Goal: Information Seeking & Learning: Learn about a topic

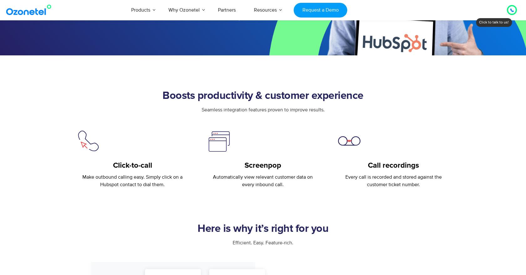
scroll to position [174, 0]
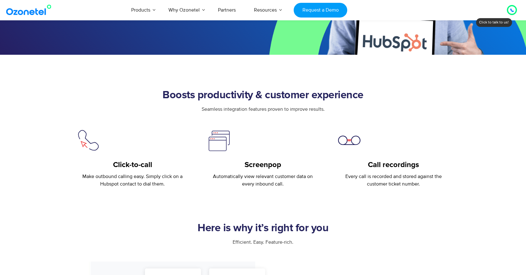
click at [171, 176] on p "Make outbound calling easy. Simply click on a Hubspot contact to dial them." at bounding box center [133, 180] width 112 height 15
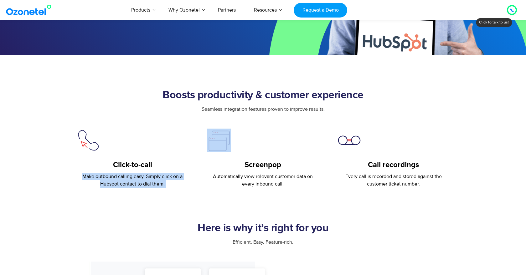
click at [191, 185] on div "Click-to-call Make outbound calling easy. Simply click on a Hubspot contact to …" at bounding box center [132, 158] width 131 height 59
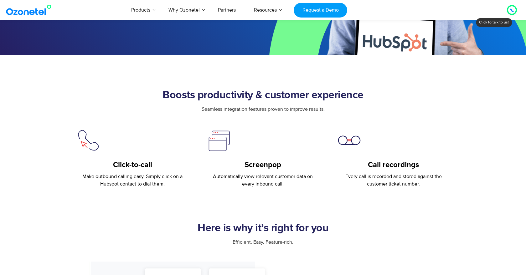
click at [274, 184] on p "Automatically view relevant customer data on every inbound call." at bounding box center [263, 180] width 112 height 15
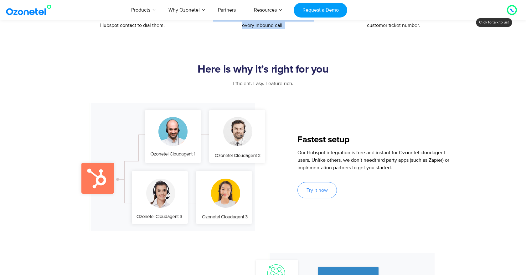
scroll to position [334, 0]
click at [284, 85] on span "Efficient. Easy. Feature-rich." at bounding box center [263, 83] width 61 height 6
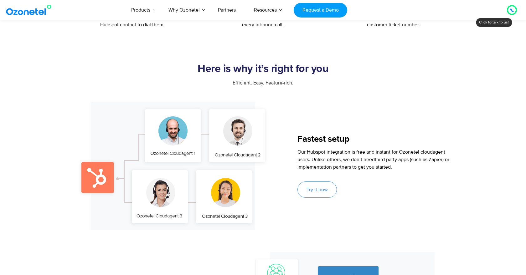
click at [284, 85] on span "Efficient. Easy. Feature-rich." at bounding box center [263, 83] width 61 height 6
click at [337, 151] on p "Our Hubspot integration is free and instant for Ozonetel cloudagent users. Unli…" at bounding box center [377, 159] width 161 height 23
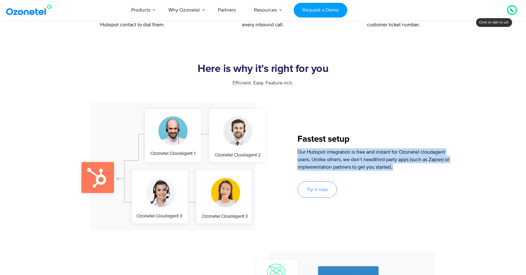
click at [362, 165] on span "third party apps (such as Zapier) or implementation partners to get you started." at bounding box center [373, 163] width 152 height 14
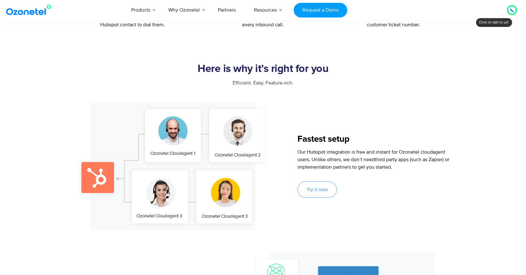
click at [362, 165] on span "third party apps (such as Zapier) or implementation partners to get you started." at bounding box center [373, 163] width 152 height 14
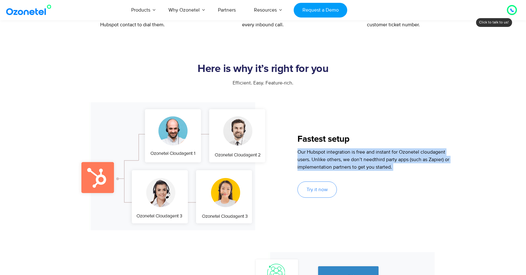
click at [376, 163] on p "Our Hubspot integration is free and instant for Ozonetel cloudagent users. Unli…" at bounding box center [377, 159] width 161 height 23
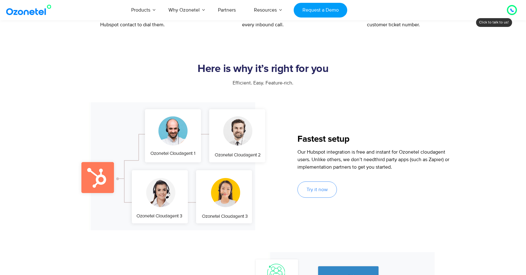
click at [376, 163] on p "Our Hubspot integration is free and instant for Ozonetel cloudagent users. Unli…" at bounding box center [377, 159] width 161 height 23
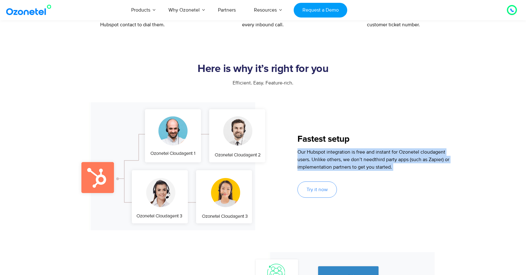
click at [390, 171] on div "Our Hubspot integration is free and instant for Ozonetel cloudagent users. Unli…" at bounding box center [377, 163] width 161 height 31
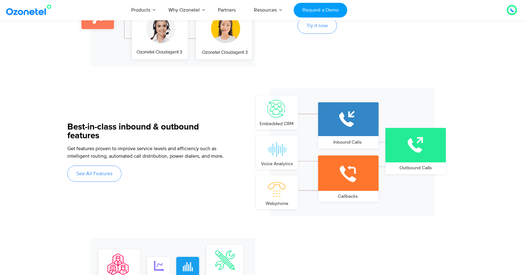
scroll to position [503, 0]
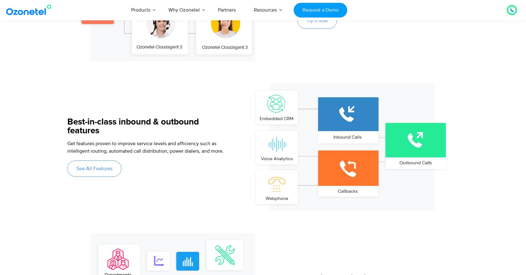
click at [194, 141] on div "Get features proven to improve service levels and efficiency such as intelligen…" at bounding box center [147, 149] width 161 height 18
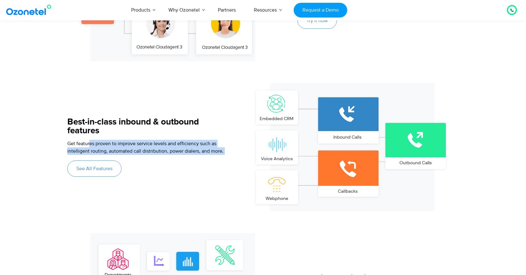
click at [194, 141] on div "Get features proven to improve service levels and efficiency such as intelligen…" at bounding box center [147, 149] width 161 height 18
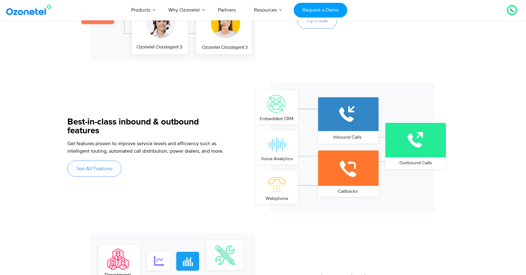
click at [194, 141] on div "Get features proven to improve service levels and efficiency such as intelligen…" at bounding box center [147, 149] width 161 height 18
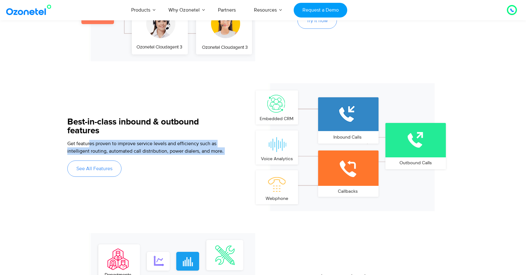
click at [190, 146] on div "Get features proven to improve service levels and efficiency such as intelligen…" at bounding box center [147, 149] width 161 height 18
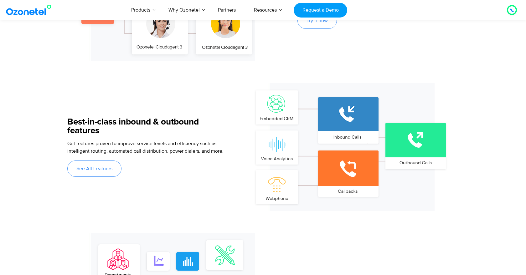
click at [190, 146] on div "Get features proven to improve service levels and efficiency such as intelligen…" at bounding box center [147, 149] width 161 height 18
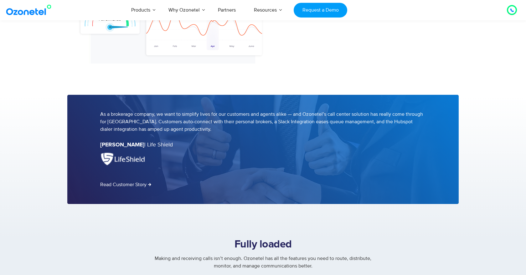
scroll to position [798, 0]
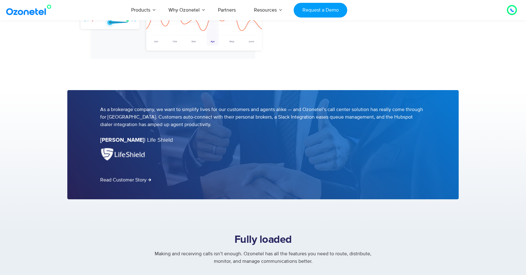
click at [285, 121] on p "As a brokerage company, we want to simplify lives for our customers and agents …" at bounding box center [262, 117] width 325 height 23
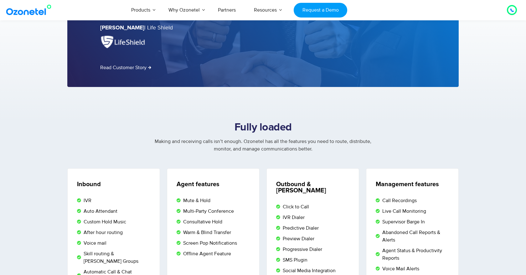
scroll to position [912, 0]
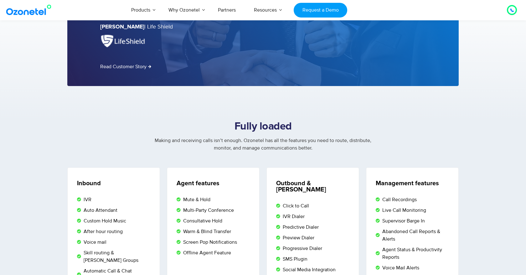
click at [251, 144] on div "Making and receiving calls isn’t enough. Ozonetel has all the features you need…" at bounding box center [262, 144] width 391 height 15
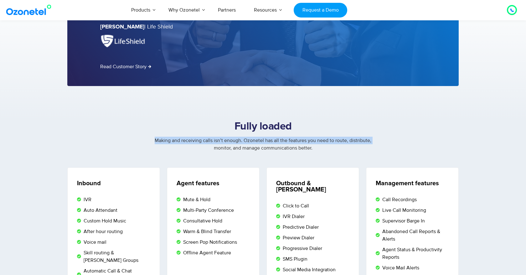
click at [252, 141] on span "Making and receiving calls isn’t enough. Ozonetel has all the features you need…" at bounding box center [263, 144] width 217 height 14
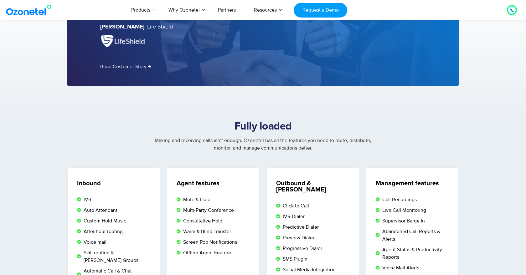
click at [252, 141] on span "Making and receiving calls isn’t enough. Ozonetel has all the features you need…" at bounding box center [263, 144] width 217 height 14
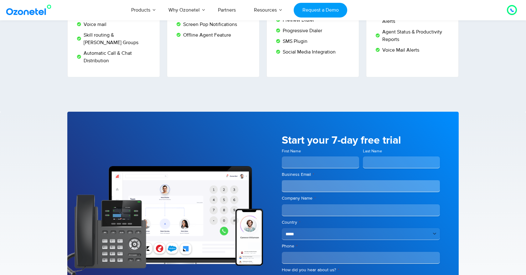
scroll to position [1236, 0]
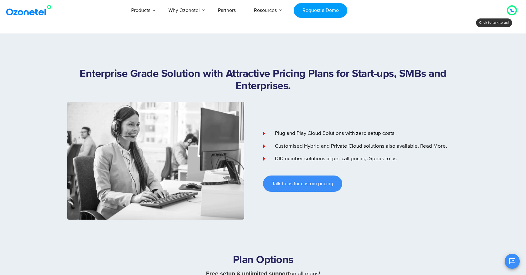
click at [290, 91] on h1 "Enterprise Grade Solution with Attractive Pricing Plans for Start-ups, SMBs and…" at bounding box center [262, 80] width 391 height 24
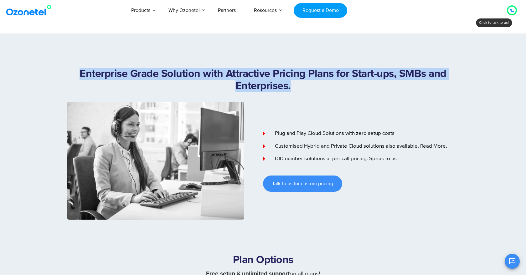
click at [290, 84] on h1 "Enterprise Grade Solution with Attractive Pricing Plans for Start-ups, SMBs and…" at bounding box center [262, 80] width 391 height 24
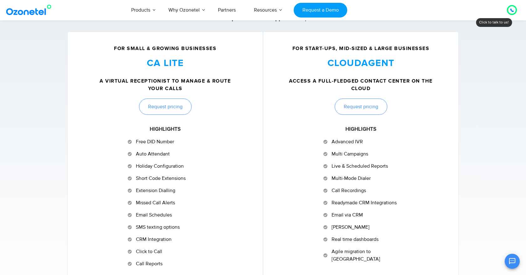
scroll to position [256, 0]
